Goal: Information Seeking & Learning: Learn about a topic

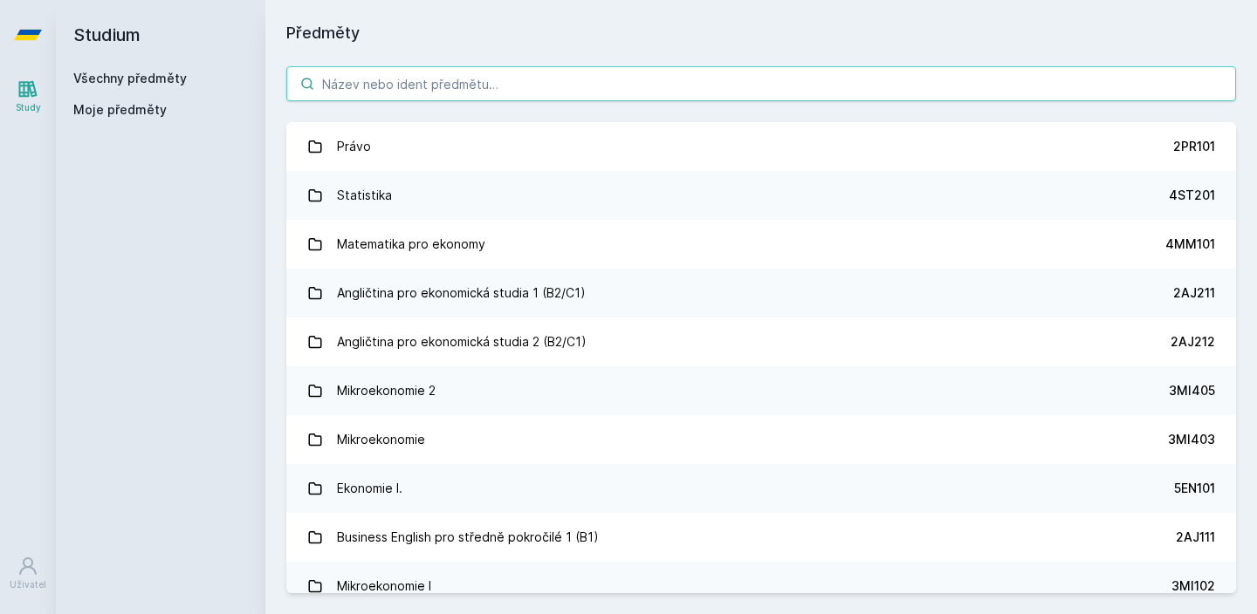
click at [418, 91] on input "search" at bounding box center [761, 83] width 950 height 35
type input "5"
type input "P"
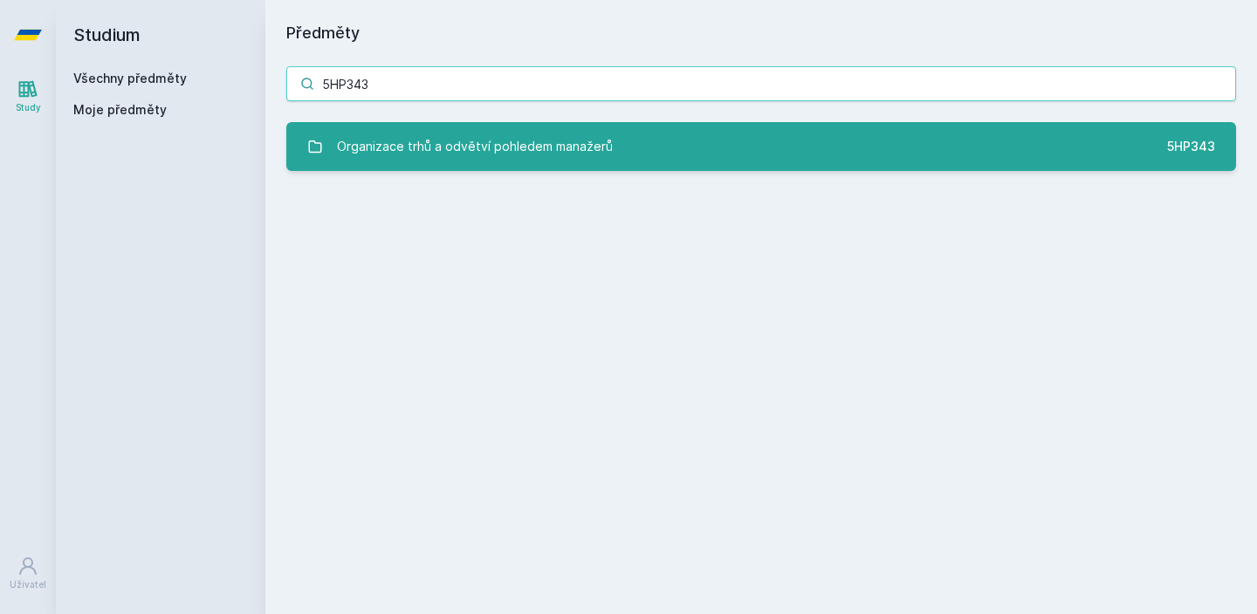
type input "5HP343"
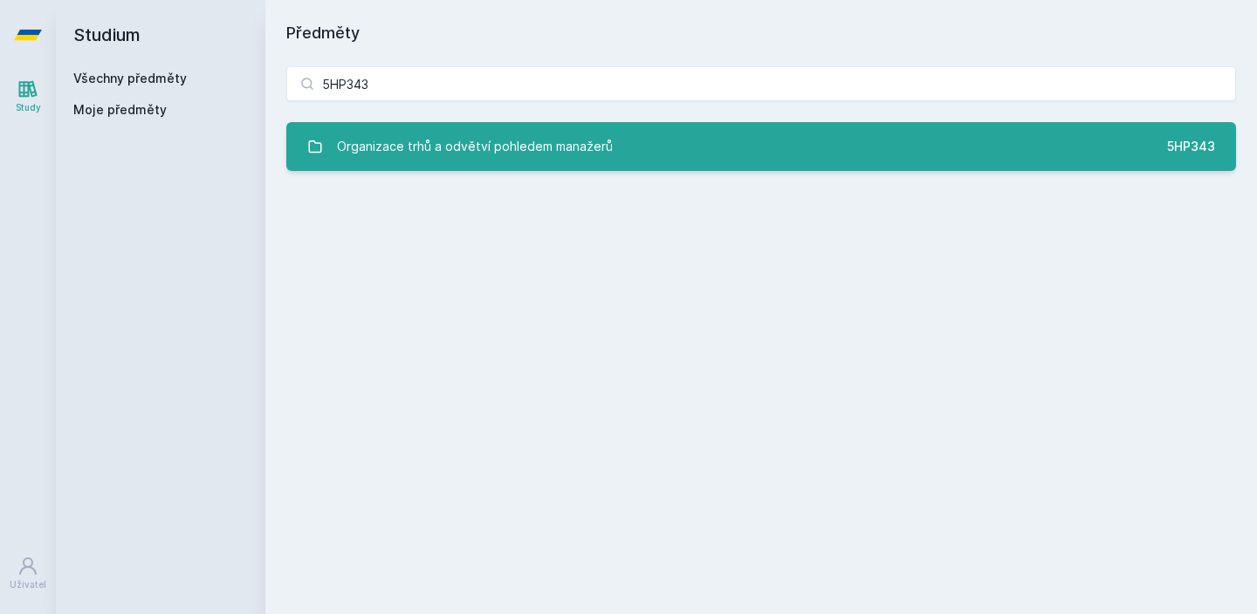
click at [415, 140] on div "Organizace trhů a odvětví pohledem manažerů" at bounding box center [475, 146] width 276 height 35
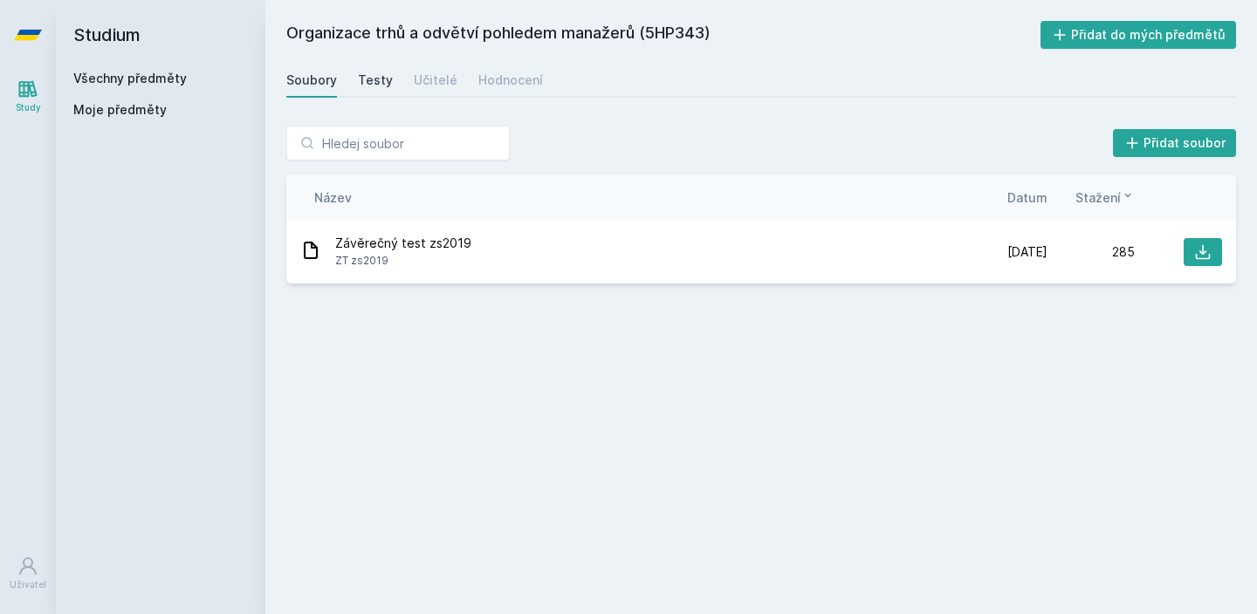
click at [382, 86] on div "Testy" at bounding box center [375, 80] width 35 height 17
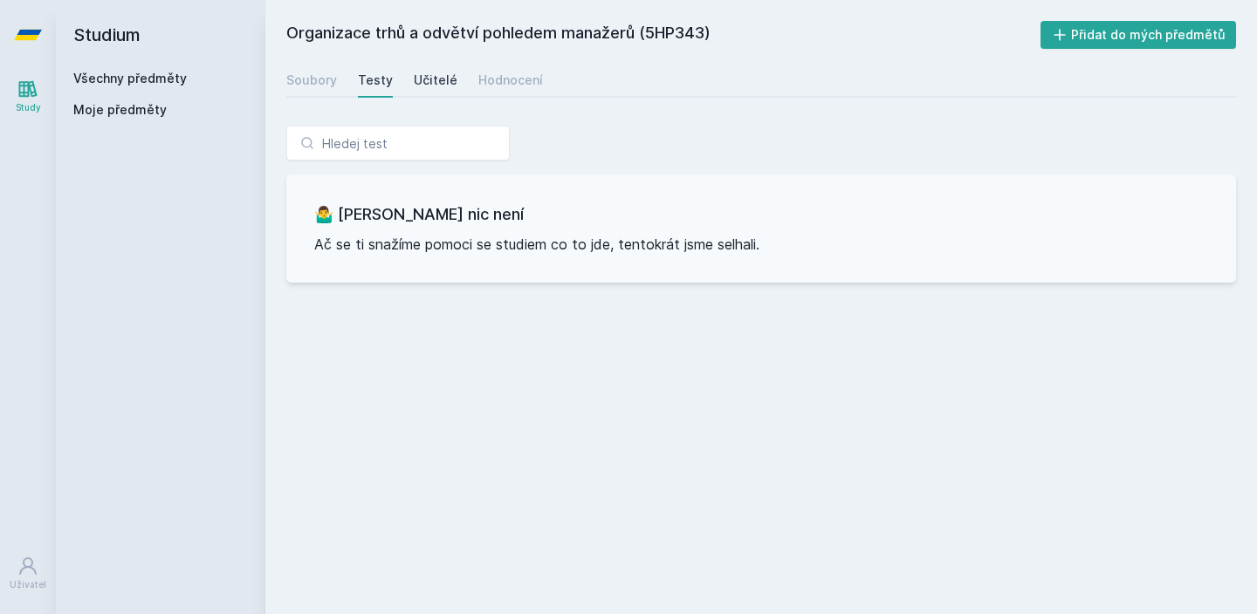
click at [414, 82] on div "Učitelé" at bounding box center [436, 80] width 44 height 17
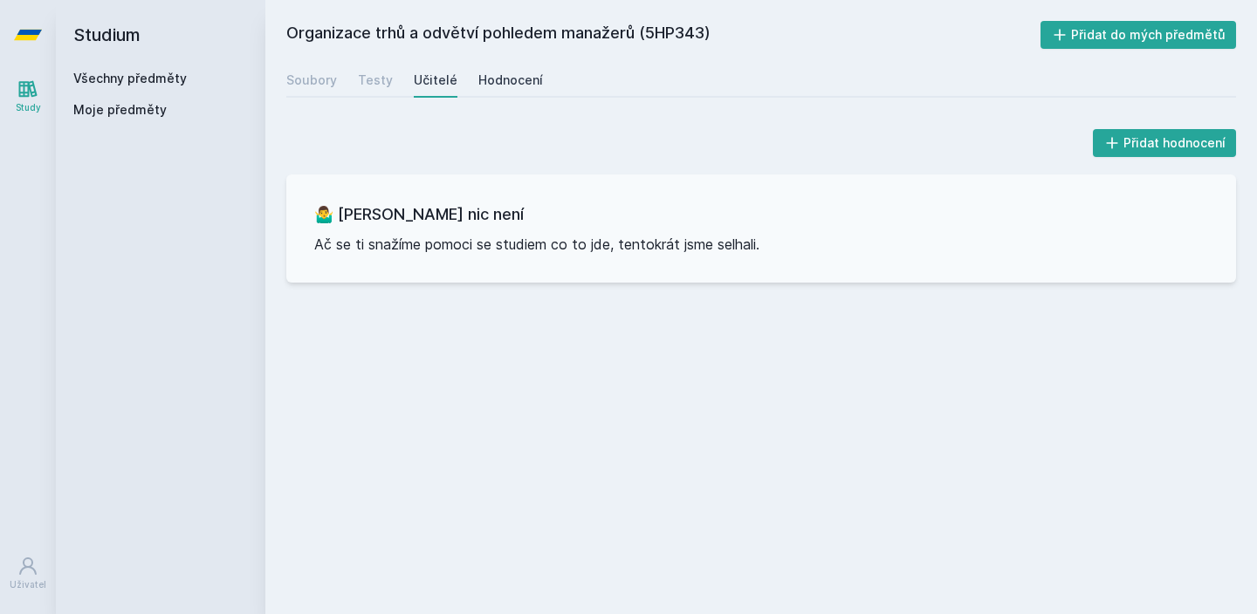
click at [505, 79] on div "Hodnocení" at bounding box center [510, 80] width 65 height 17
